Goal: Task Accomplishment & Management: Complete application form

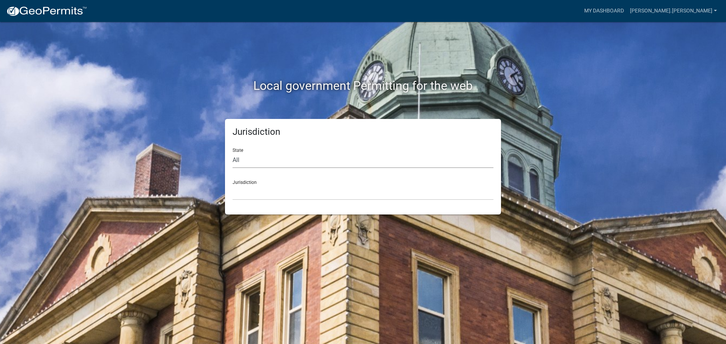
click at [267, 160] on select "All [US_STATE] [US_STATE] [US_STATE] [US_STATE] [US_STATE] [US_STATE] [US_STATE…" at bounding box center [363, 161] width 261 height 16
select select "[US_STATE]"
click at [233, 153] on select "All [US_STATE] [US_STATE] [US_STATE] [US_STATE] [US_STATE] [US_STATE] [US_STATE…" at bounding box center [363, 161] width 261 height 16
click at [260, 193] on select "City of [GEOGRAPHIC_DATA], [US_STATE] City of [GEOGRAPHIC_DATA], [US_STATE] Cit…" at bounding box center [363, 193] width 261 height 16
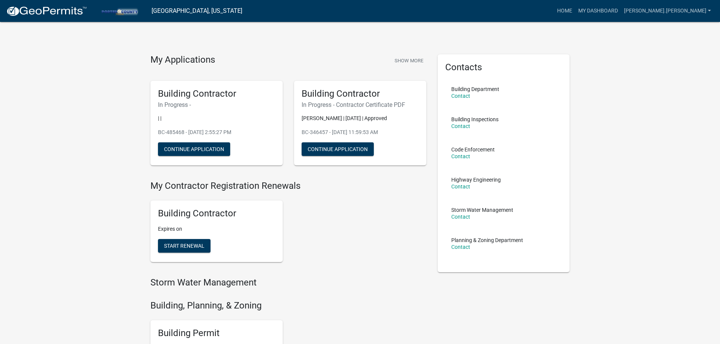
click at [171, 132] on p "BC-485468 - [DATE] 2:55:27 PM" at bounding box center [216, 133] width 117 height 8
click at [179, 149] on button "Continue Application" at bounding box center [194, 150] width 72 height 14
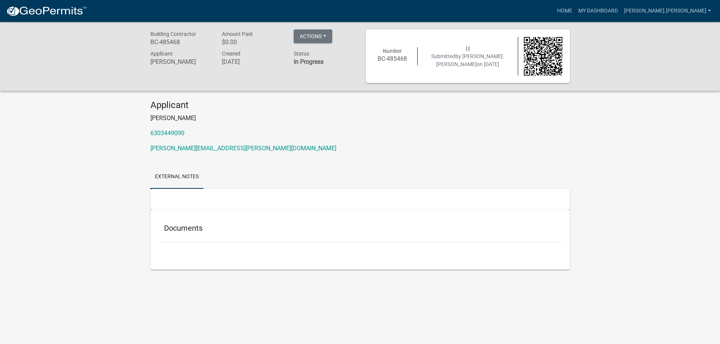
click at [438, 59] on span "Submitted by [PERSON_NAME].[PERSON_NAME] on [DATE]" at bounding box center [467, 60] width 73 height 14
click at [397, 55] on div "Number BC-485468" at bounding box center [393, 56] width 50 height 18
click at [172, 229] on h5 "Documents" at bounding box center [360, 228] width 392 height 9
click at [165, 37] on span "Building Contractor" at bounding box center [173, 34] width 46 height 6
click at [621, 12] on link "My Dashboard" at bounding box center [598, 11] width 46 height 14
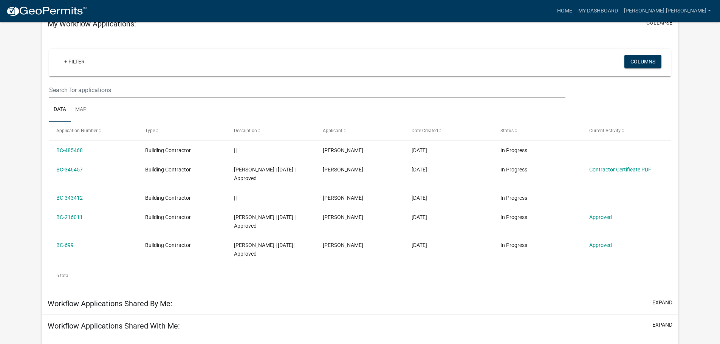
scroll to position [66, 0]
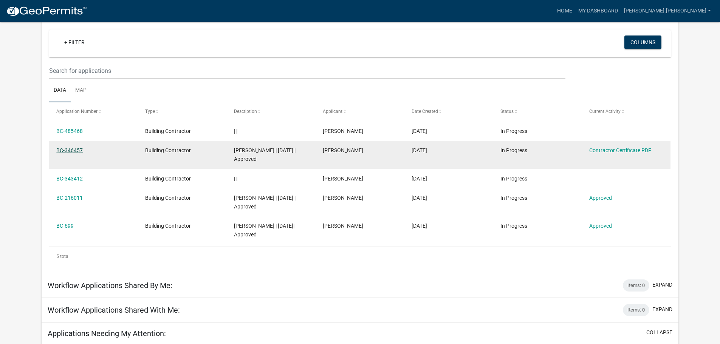
click at [72, 149] on link "BC-346457" at bounding box center [69, 150] width 26 height 6
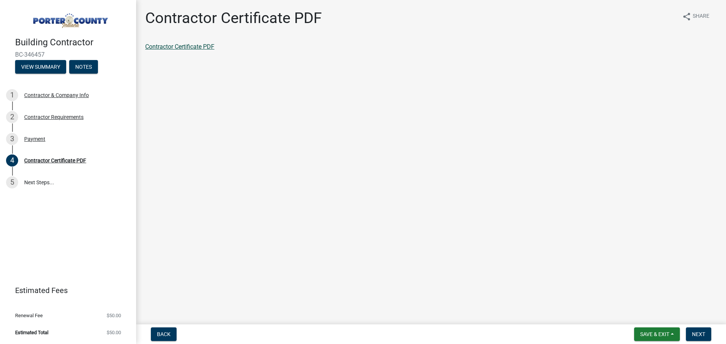
click at [190, 46] on link "Contractor Certificate PDF" at bounding box center [179, 46] width 69 height 7
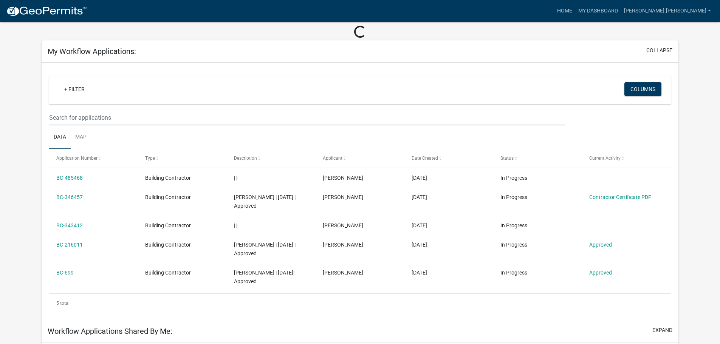
scroll to position [57, 0]
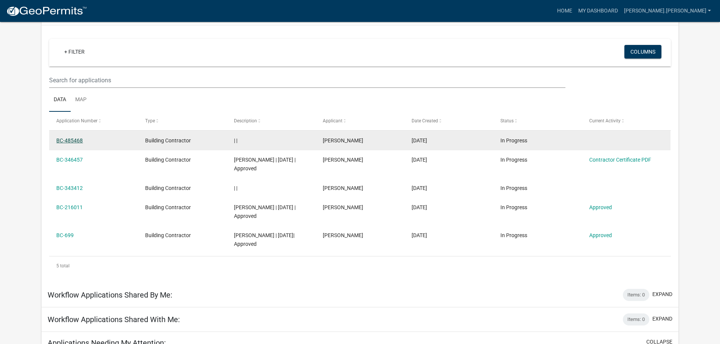
click at [75, 141] on link "BC-485468" at bounding box center [69, 141] width 26 height 6
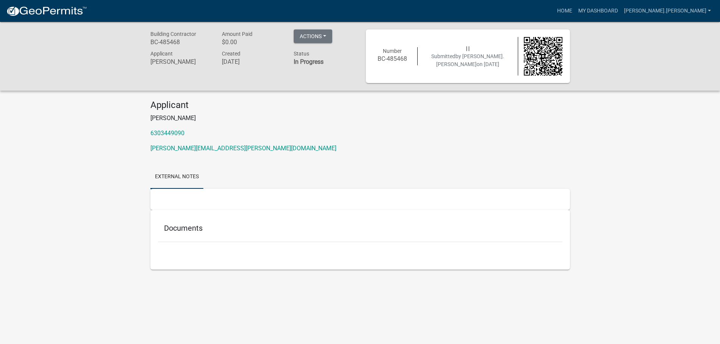
click at [214, 238] on div "Documents" at bounding box center [360, 230] width 405 height 25
click at [190, 224] on h5 "Documents" at bounding box center [360, 228] width 392 height 9
click at [685, 11] on link "[PERSON_NAME].[PERSON_NAME]" at bounding box center [667, 11] width 93 height 14
click at [614, 137] on div "Building Contractor BC-485468 Amount Paid $0.00 Actions Printer Friendly Applic…" at bounding box center [360, 157] width 720 height 270
click at [313, 38] on button "Actions" at bounding box center [313, 36] width 39 height 14
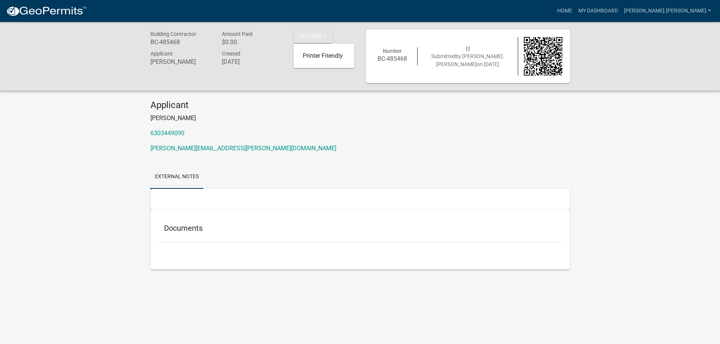
click at [316, 107] on h4 "Applicant" at bounding box center [360, 105] width 420 height 11
click at [172, 177] on link "External Notes" at bounding box center [176, 177] width 53 height 24
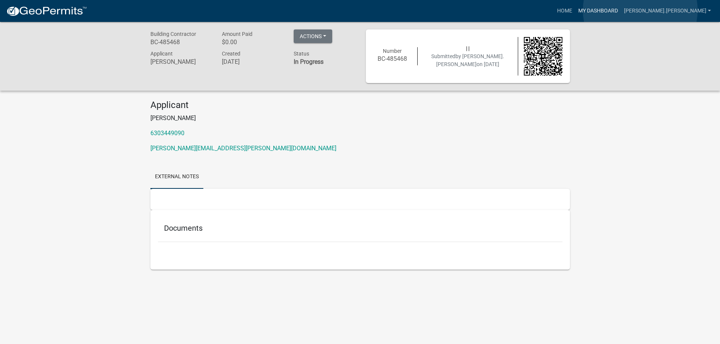
click at [621, 10] on link "My Dashboard" at bounding box center [598, 11] width 46 height 14
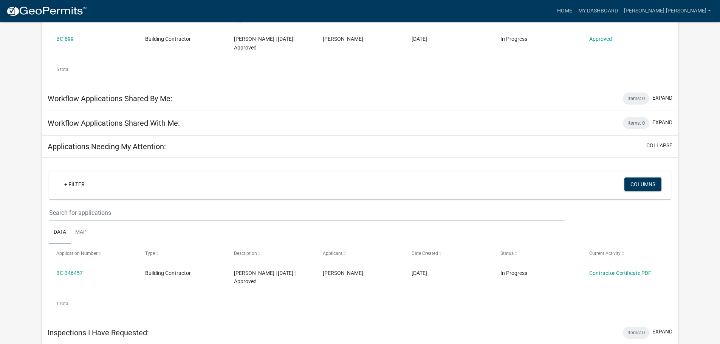
scroll to position [254, 0]
click at [124, 146] on h5 "Applications Needing My Attention:" at bounding box center [107, 145] width 118 height 9
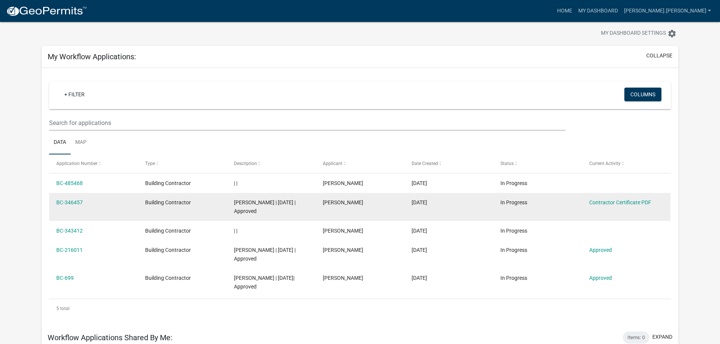
scroll to position [0, 0]
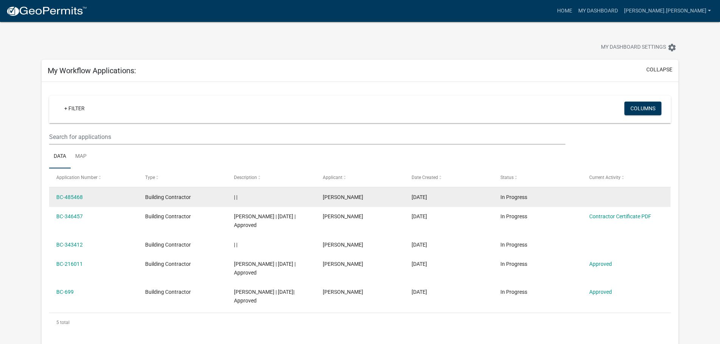
click at [299, 203] on datatable-body-cell "| |" at bounding box center [271, 198] width 89 height 20
click at [332, 195] on span "[PERSON_NAME]" at bounding box center [343, 197] width 40 height 6
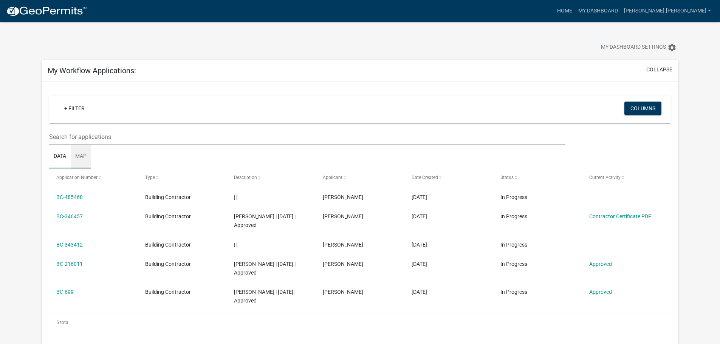
click at [81, 157] on link "Map" at bounding box center [81, 157] width 20 height 24
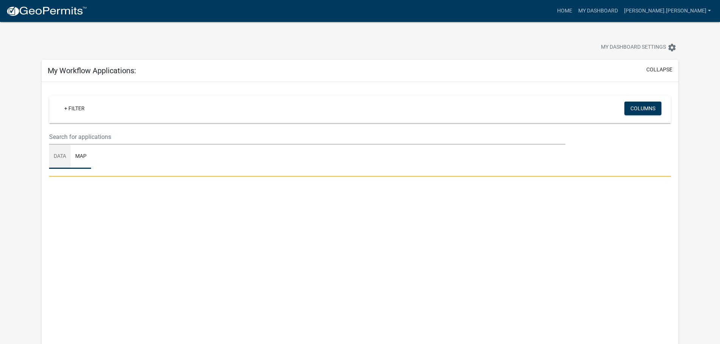
click at [59, 157] on link "Data" at bounding box center [60, 157] width 22 height 24
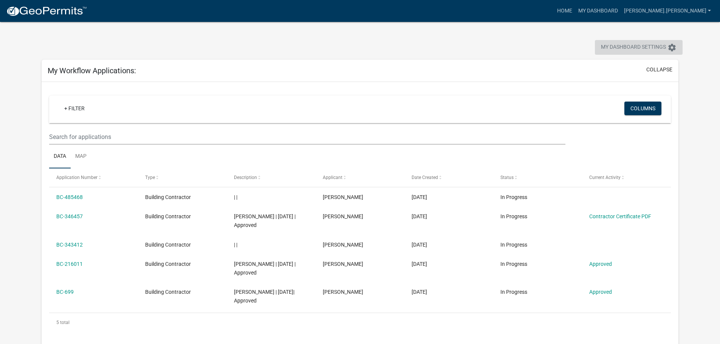
click at [622, 46] on span "My Dashboard Settings" at bounding box center [633, 47] width 65 height 9
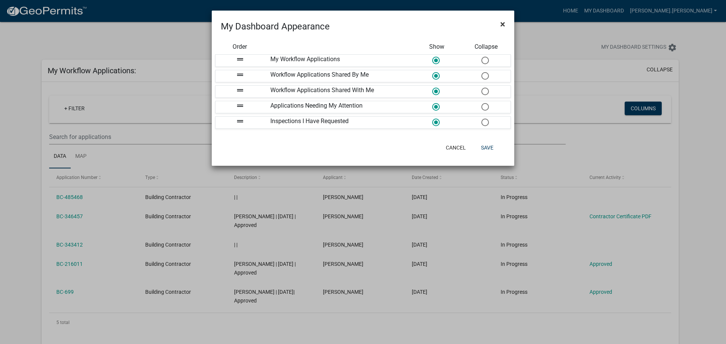
click at [503, 25] on span "×" at bounding box center [502, 24] width 5 height 11
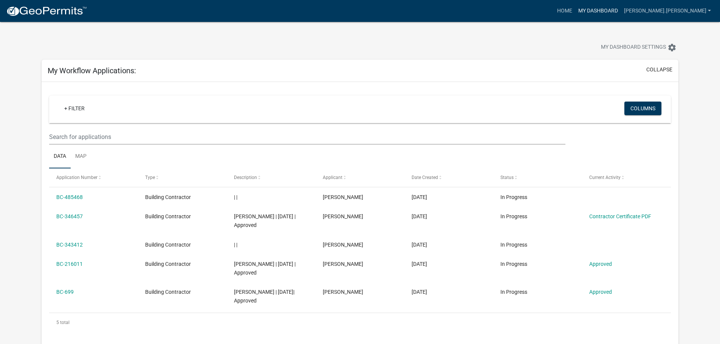
click at [621, 11] on link "My Dashboard" at bounding box center [598, 11] width 46 height 14
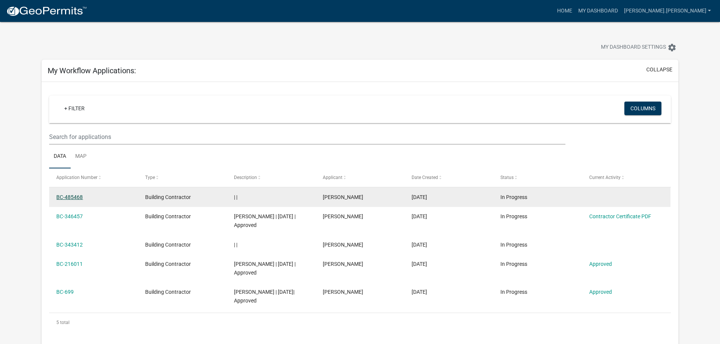
click at [68, 198] on link "BC-485468" at bounding box center [69, 197] width 26 height 6
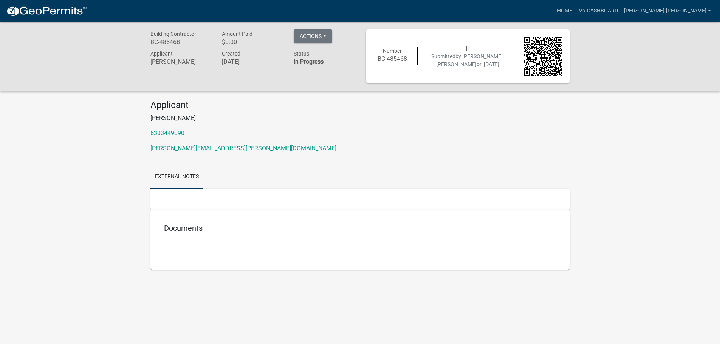
click at [321, 29] on div "Building Contractor BC-485468 Amount Paid $0.00 Actions Printer Friendly Applic…" at bounding box center [360, 56] width 720 height 69
click at [322, 36] on button "Actions" at bounding box center [313, 36] width 39 height 14
click at [186, 231] on h5 "Documents" at bounding box center [360, 228] width 392 height 9
click at [457, 124] on div "Applicant [PERSON_NAME] 6303449090 [PERSON_NAME][EMAIL_ADDRESS][PERSON_NAME][DO…" at bounding box center [360, 129] width 431 height 59
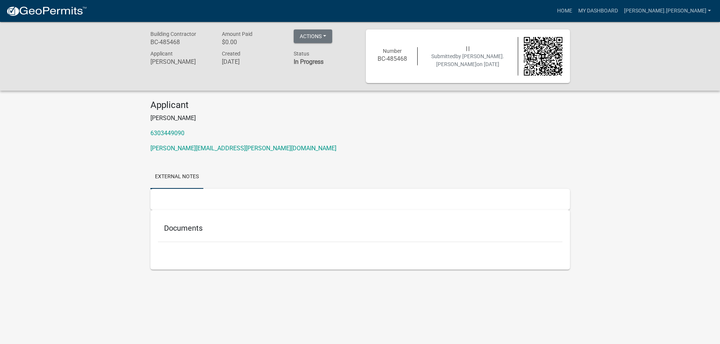
click at [481, 56] on span "by [PERSON_NAME].[PERSON_NAME]" at bounding box center [470, 60] width 68 height 14
click at [621, 13] on link "My Dashboard" at bounding box center [598, 11] width 46 height 14
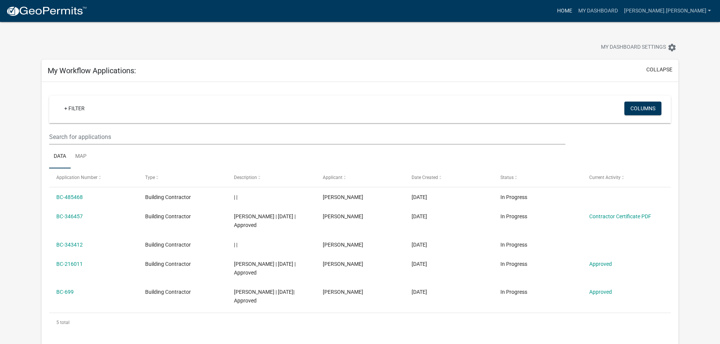
click at [575, 8] on link "Home" at bounding box center [564, 11] width 21 height 14
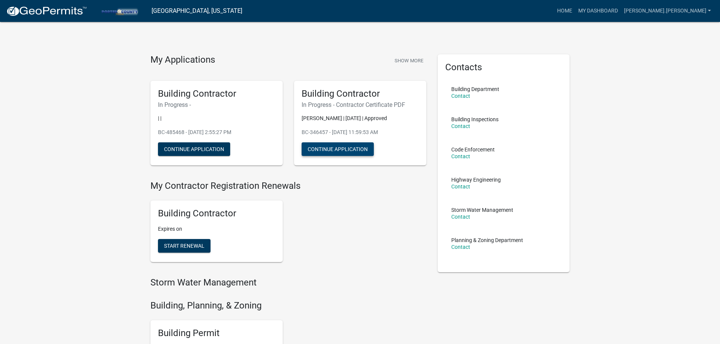
click at [337, 151] on button "Continue Application" at bounding box center [338, 150] width 72 height 14
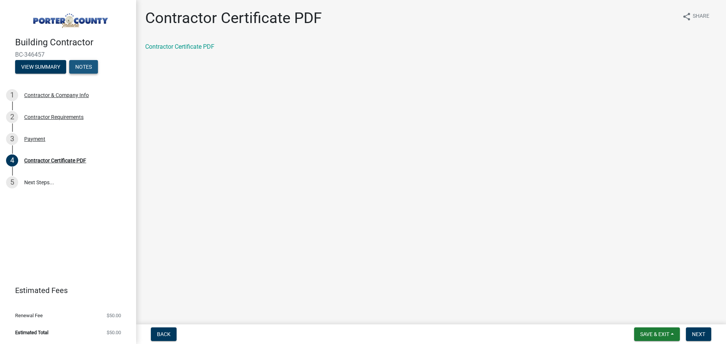
click at [85, 67] on button "Notes" at bounding box center [83, 67] width 29 height 14
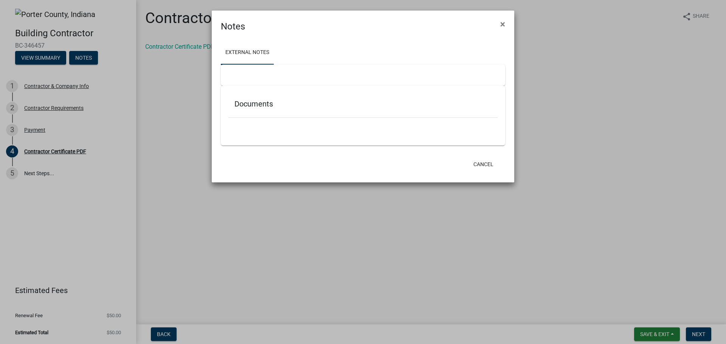
click at [256, 107] on h5 "Documents" at bounding box center [362, 103] width 257 height 9
click at [505, 23] on span "×" at bounding box center [502, 24] width 5 height 11
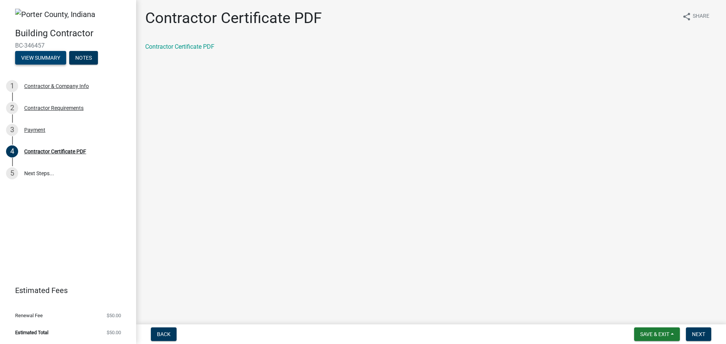
click at [30, 60] on button "View Summary" at bounding box center [40, 58] width 51 height 14
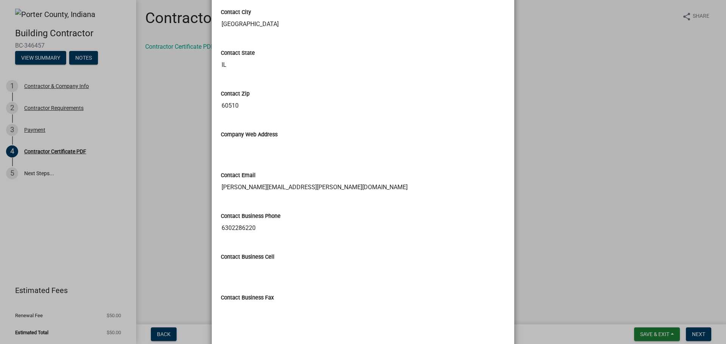
scroll to position [367, 0]
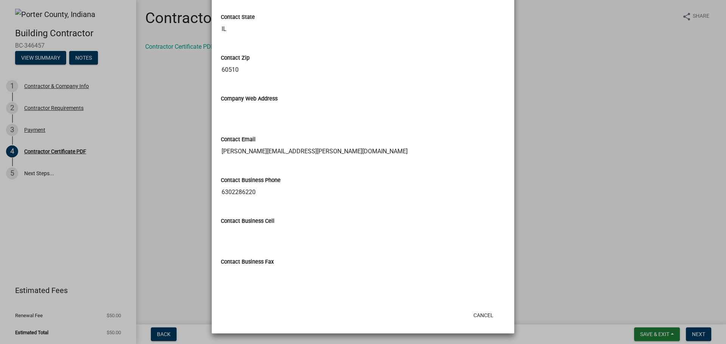
click at [478, 308] on div "Cancel" at bounding box center [412, 316] width 186 height 20
click at [480, 313] on button "Cancel" at bounding box center [483, 316] width 32 height 14
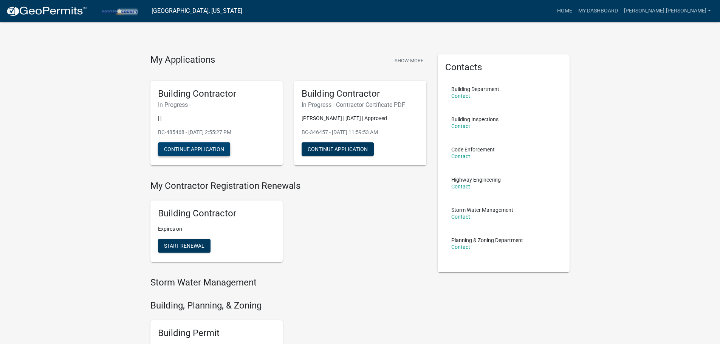
click at [182, 150] on button "Continue Application" at bounding box center [194, 150] width 72 height 14
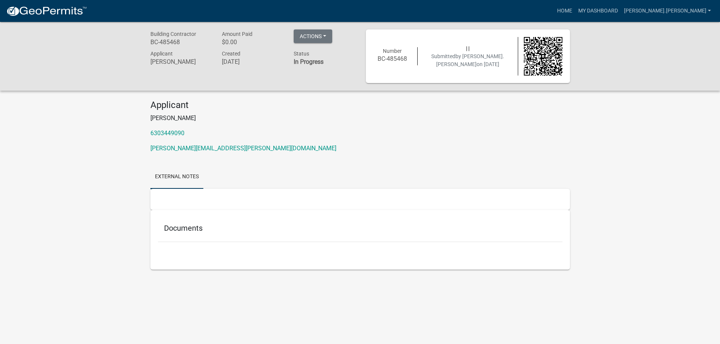
click at [305, 61] on strong "In Progress" at bounding box center [309, 61] width 30 height 7
click at [621, 9] on link "My Dashboard" at bounding box center [598, 11] width 46 height 14
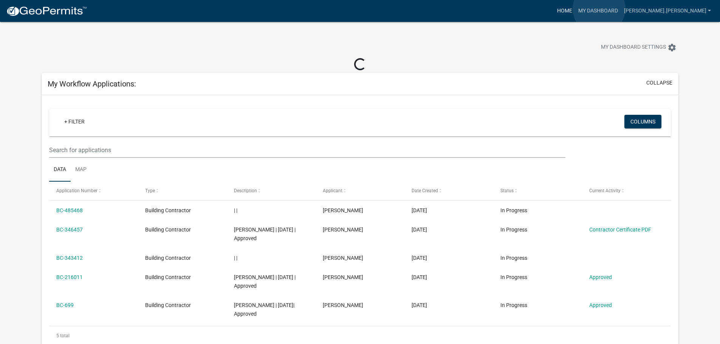
click at [575, 9] on link "Home" at bounding box center [564, 11] width 21 height 14
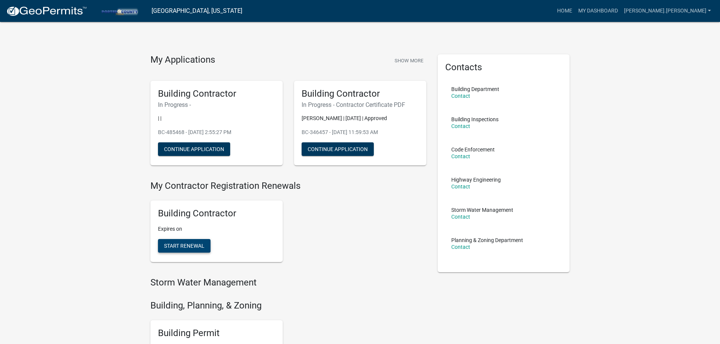
click at [183, 243] on span "Start Renewal" at bounding box center [184, 246] width 40 height 6
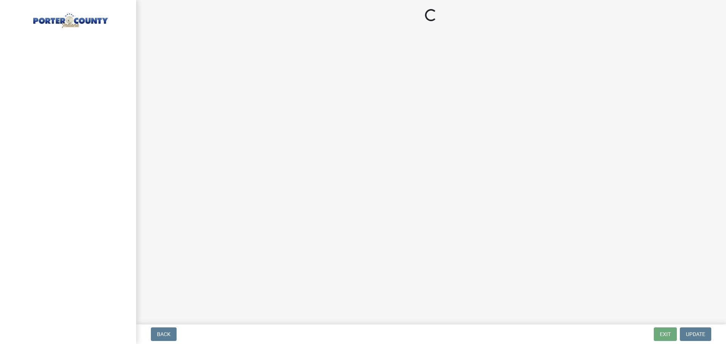
select select "IL"
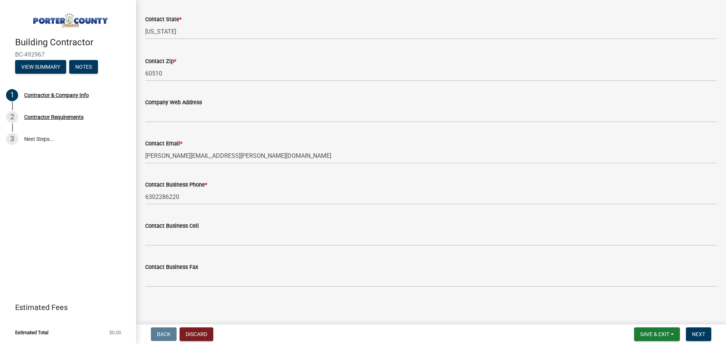
scroll to position [337, 0]
click at [702, 333] on span "Next" at bounding box center [698, 335] width 13 height 6
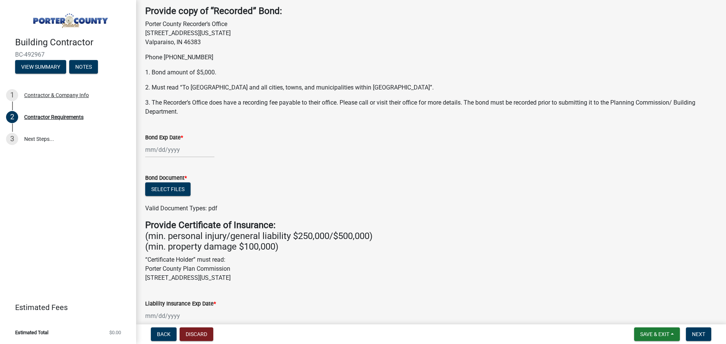
scroll to position [38, 0]
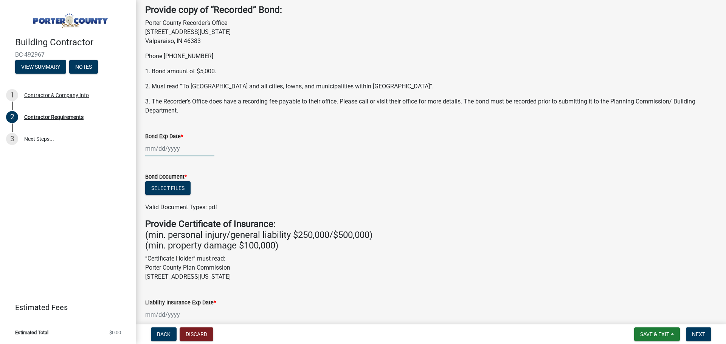
click at [154, 146] on div at bounding box center [179, 149] width 69 height 16
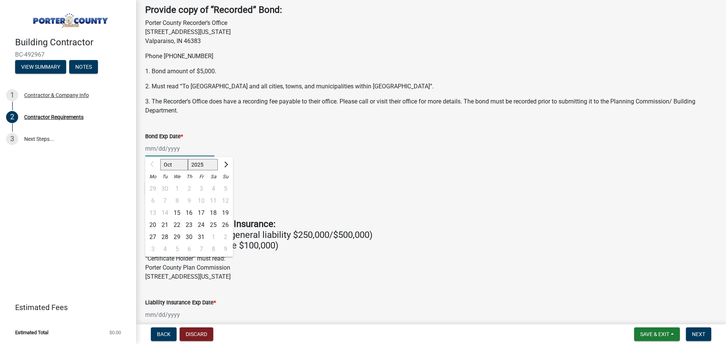
click at [209, 164] on select "2025 2026 2027 2028 2029 2030 2031 2032 2033 2034 2035 2036 2037 2038 2039 2040…" at bounding box center [203, 164] width 30 height 11
select select "2026"
click at [188, 159] on select "2025 2026 2027 2028 2029 2030 2031 2032 2033 2034 2035 2036 2037 2038 2039 2040…" at bounding box center [203, 164] width 30 height 11
click at [154, 163] on span "Previous month" at bounding box center [153, 165] width 6 height 6
select select "9"
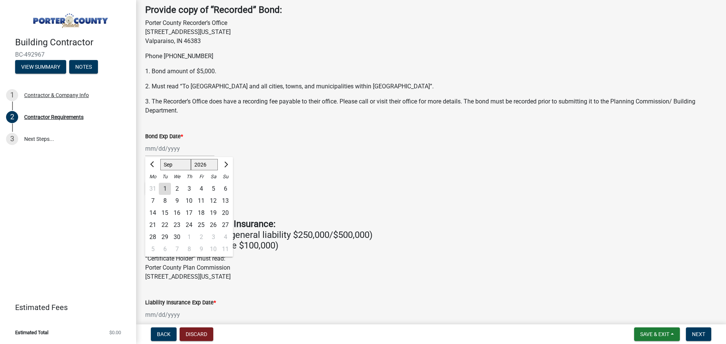
click at [174, 202] on div "9" at bounding box center [177, 201] width 12 height 12
type input "[DATE]"
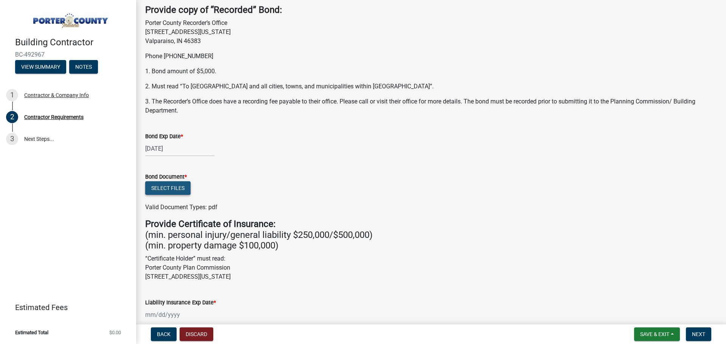
click at [178, 187] on button "Select files" at bounding box center [167, 188] width 45 height 14
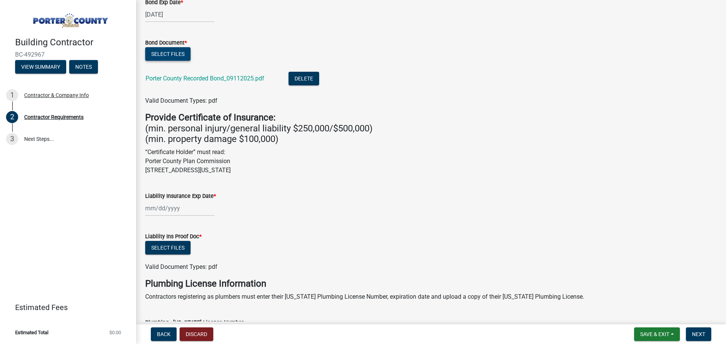
scroll to position [189, 0]
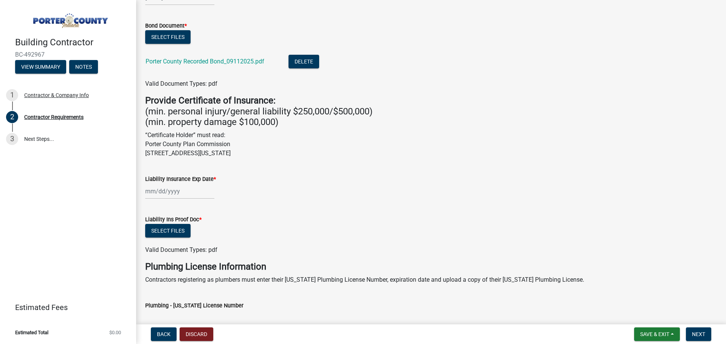
click at [165, 192] on div at bounding box center [179, 192] width 69 height 16
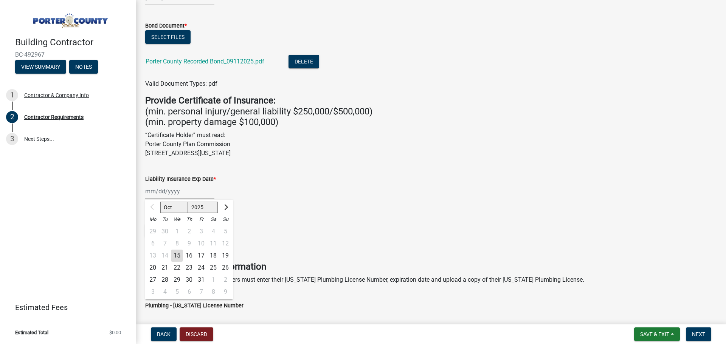
click at [208, 207] on select "2025 2026 2027 2028 2029 2030 2031 2032 2033 2034 2035 2036 2037 2038 2039 2040…" at bounding box center [203, 207] width 30 height 11
select select "2026"
click at [188, 202] on select "2025 2026 2027 2028 2029 2030 2031 2032 2033 2034 2035 2036 2037 2038 2039 2040…" at bounding box center [203, 207] width 30 height 11
click at [150, 206] on button "Previous month" at bounding box center [152, 208] width 9 height 12
select select "9"
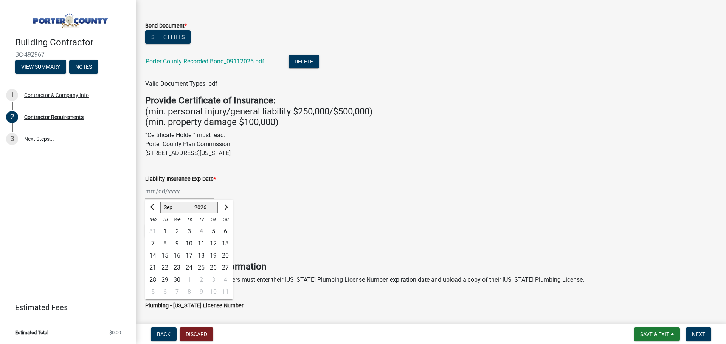
click at [164, 255] on div "15" at bounding box center [165, 256] width 12 height 12
type input "[DATE]"
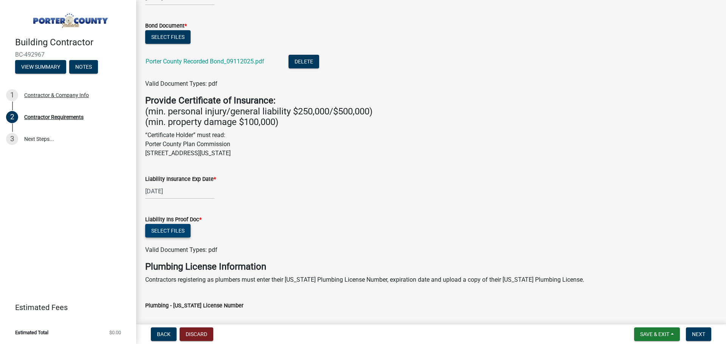
click at [172, 231] on button "Select files" at bounding box center [167, 231] width 45 height 14
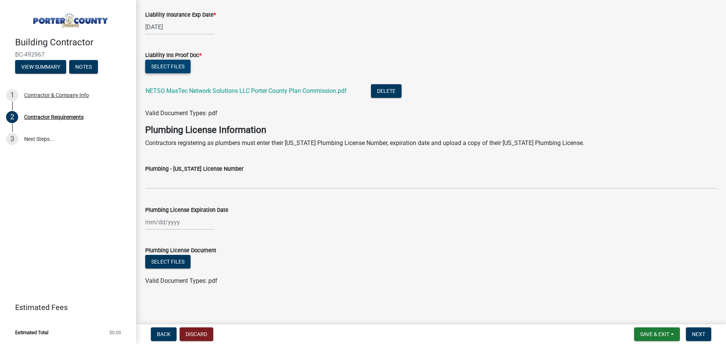
scroll to position [354, 0]
click at [698, 333] on span "Next" at bounding box center [698, 335] width 13 height 6
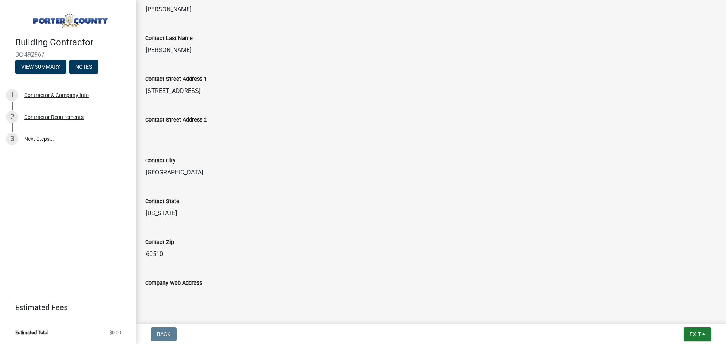
scroll to position [0, 0]
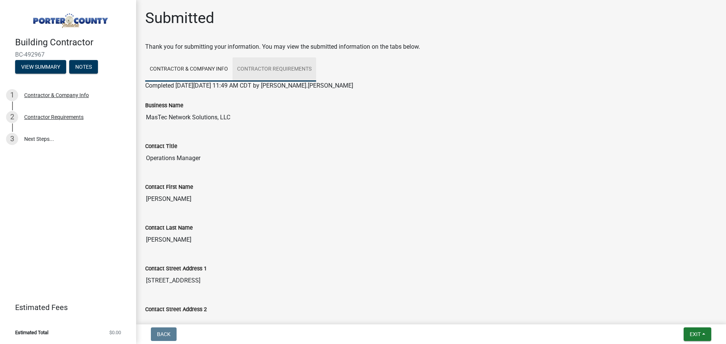
click at [282, 68] on link "Contractor Requirements" at bounding box center [275, 69] width 84 height 24
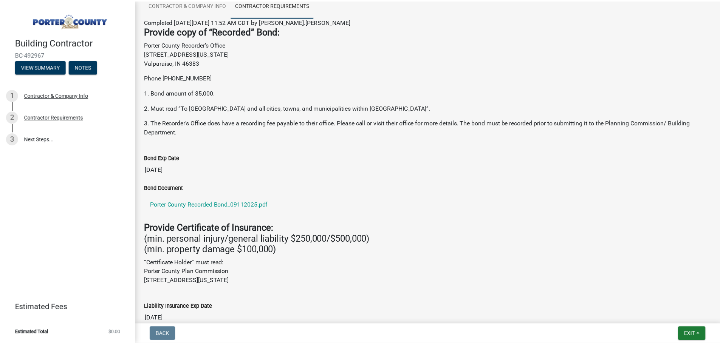
scroll to position [66, 0]
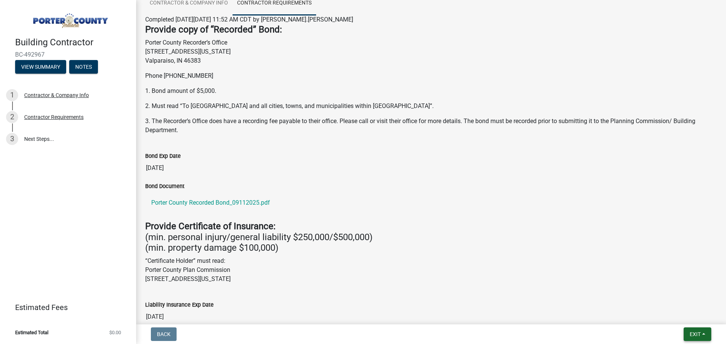
click at [692, 336] on span "Exit" at bounding box center [695, 335] width 11 height 6
click at [677, 316] on button "Save & Exit" at bounding box center [681, 315] width 60 height 18
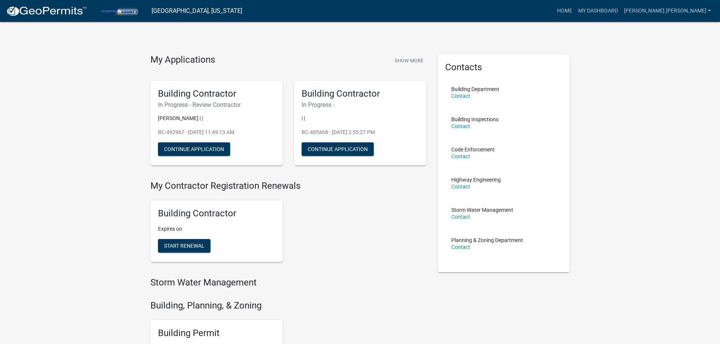
click at [41, 64] on div "My Applications Show More Building Contractor In Progress - Review Contractor […" at bounding box center [360, 309] width 720 height 618
